Goal: Information Seeking & Learning: Learn about a topic

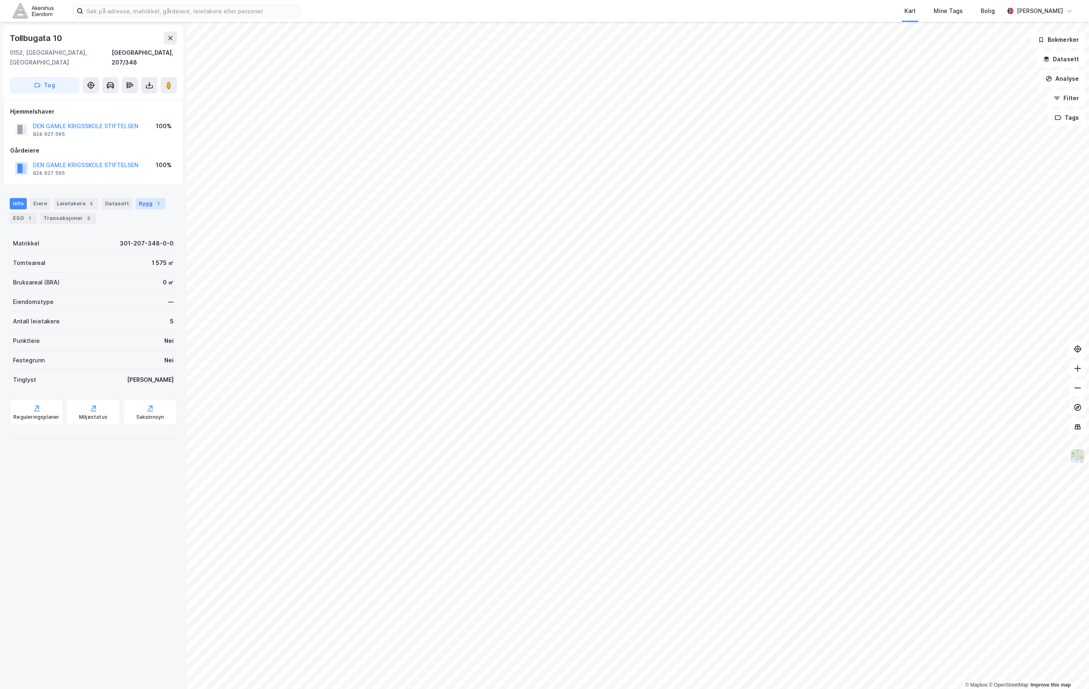
click at [135, 198] on div "Bygg 1" at bounding box center [150, 203] width 30 height 11
